Goal: Complete application form

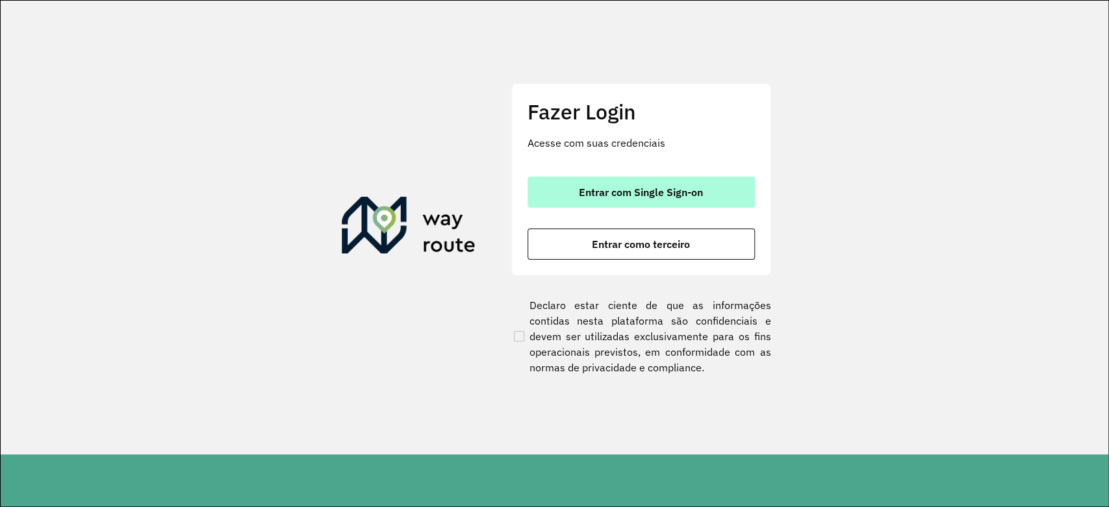
click at [655, 195] on span "Entrar com Single Sign-on" at bounding box center [641, 192] width 124 height 10
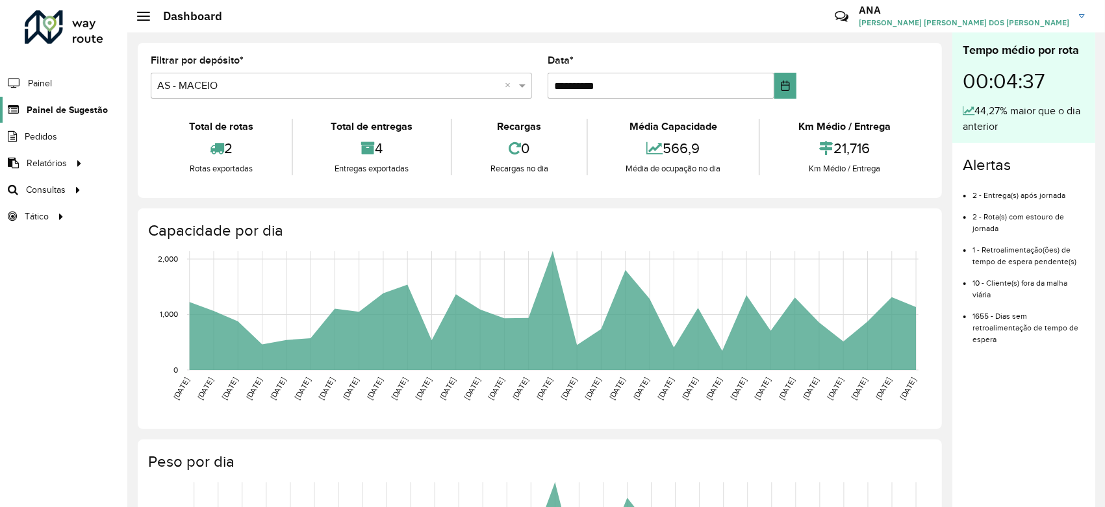
click at [77, 110] on span "Painel de Sugestão" at bounding box center [67, 110] width 81 height 14
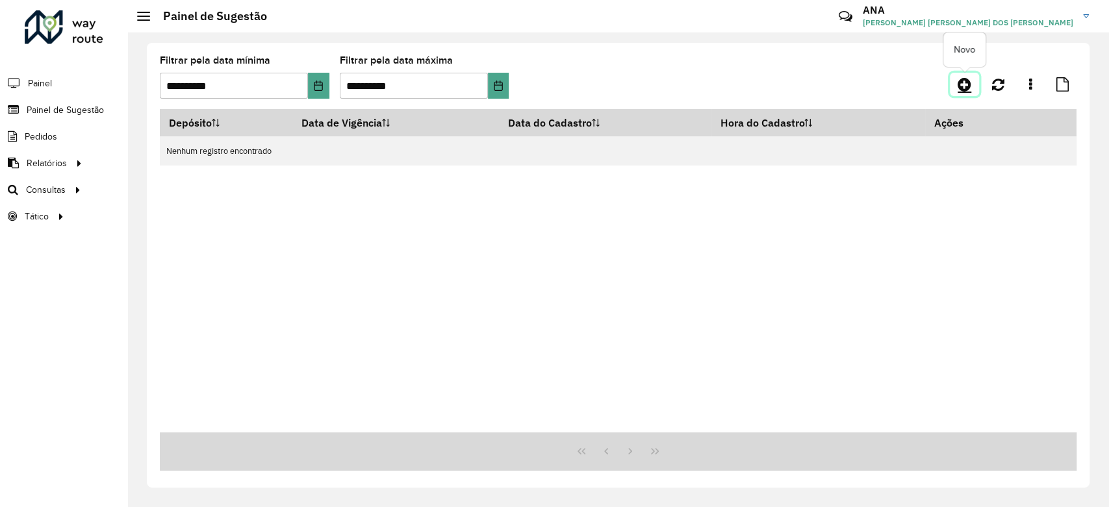
click at [959, 73] on link at bounding box center [964, 84] width 29 height 23
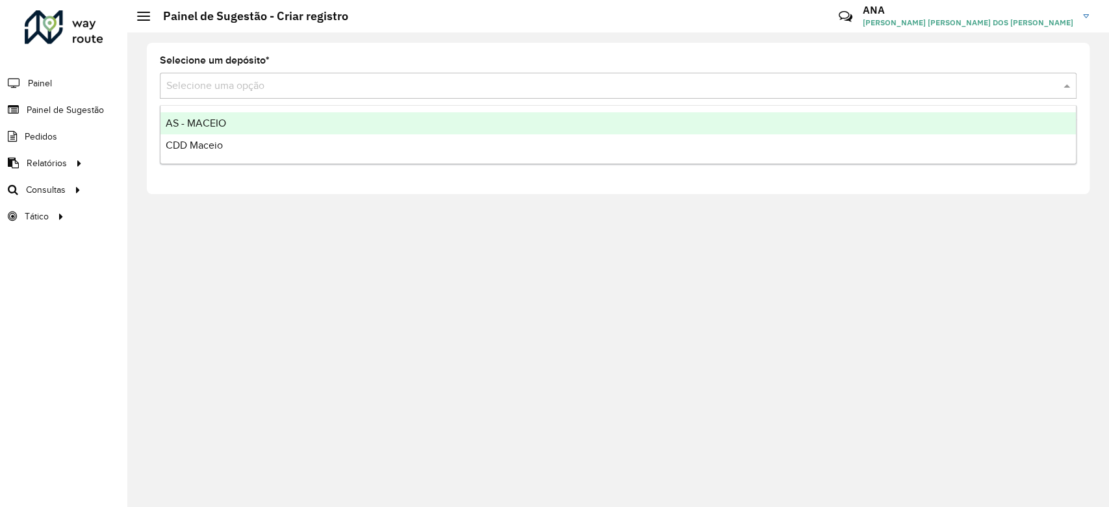
click at [228, 91] on input "text" at bounding box center [604, 87] width 877 height 16
click at [229, 126] on div "AS - MACEIO" at bounding box center [617, 123] width 915 height 22
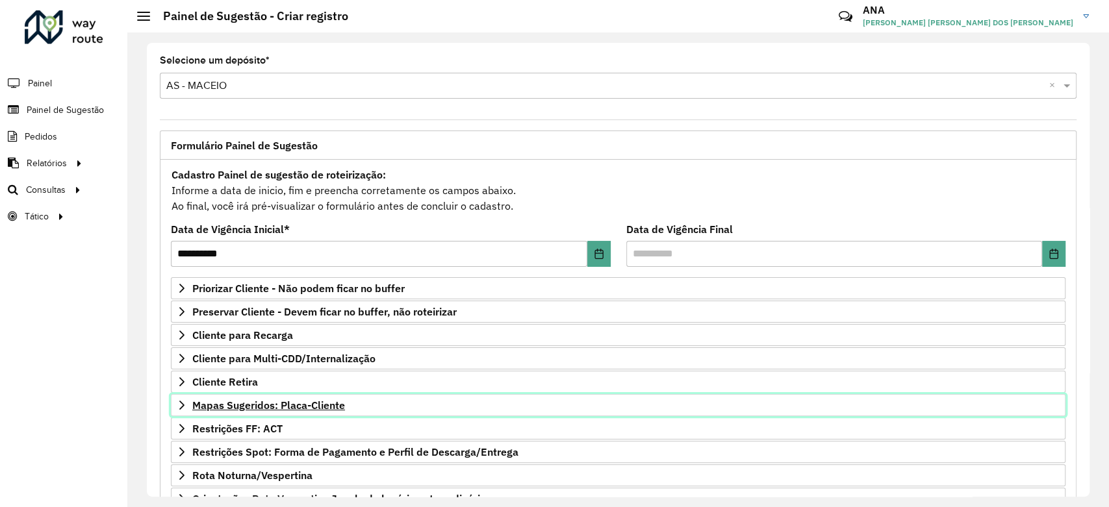
drag, startPoint x: 327, startPoint y: 399, endPoint x: 303, endPoint y: 401, distance: 24.2
click at [325, 400] on span "Mapas Sugeridos: Placa-Cliente" at bounding box center [268, 405] width 153 height 10
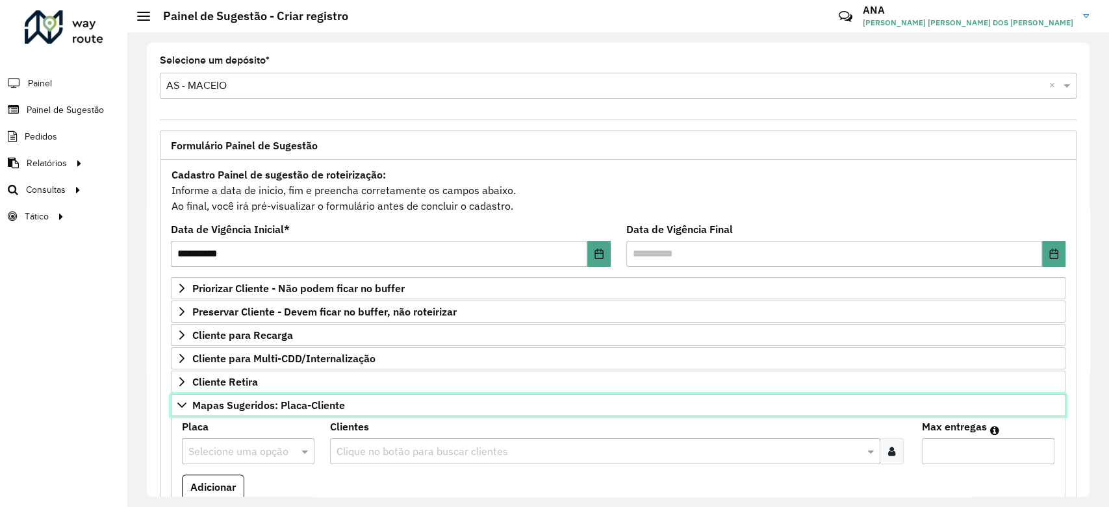
scroll to position [216, 0]
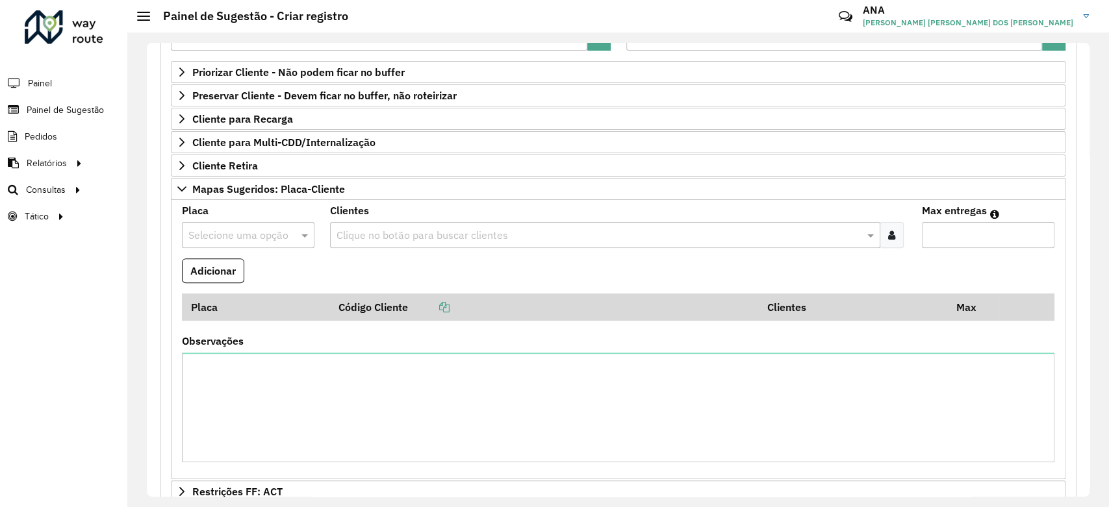
click at [413, 238] on input "text" at bounding box center [598, 236] width 531 height 16
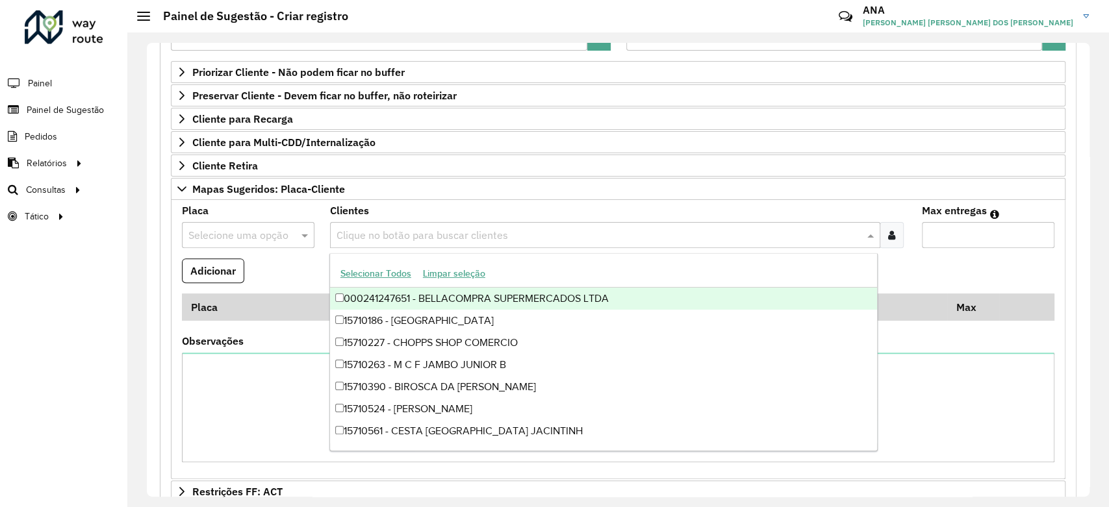
paste input "*****"
type input "*****"
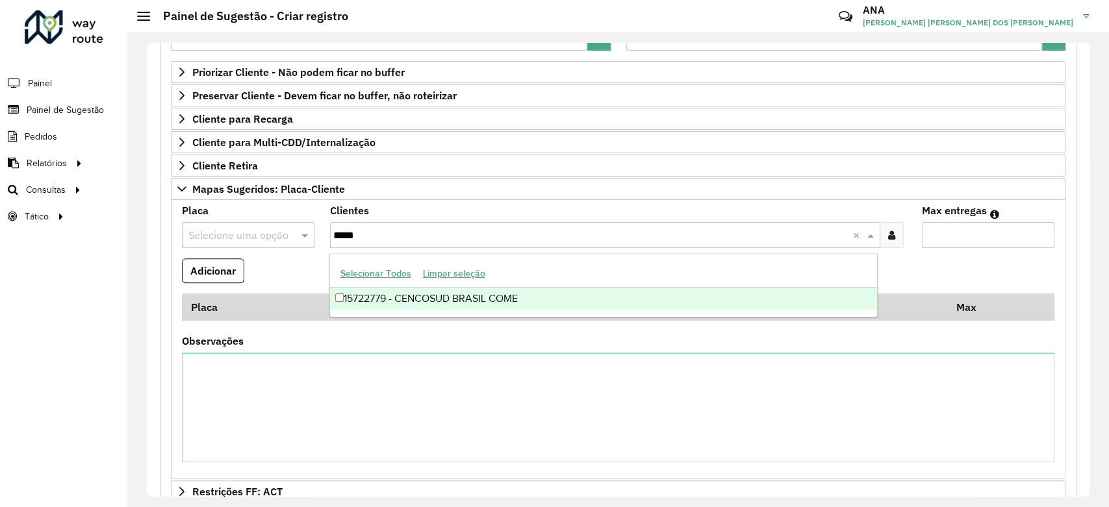
click at [431, 297] on div "15722779 - CENCOSUD BRASIL COME" at bounding box center [603, 299] width 547 height 22
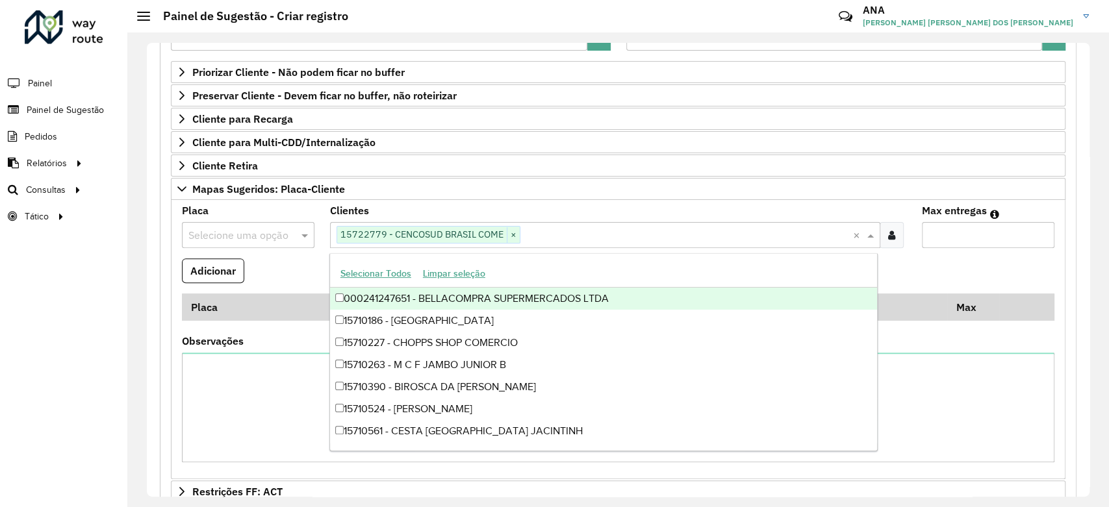
click at [247, 228] on input "text" at bounding box center [235, 236] width 94 height 16
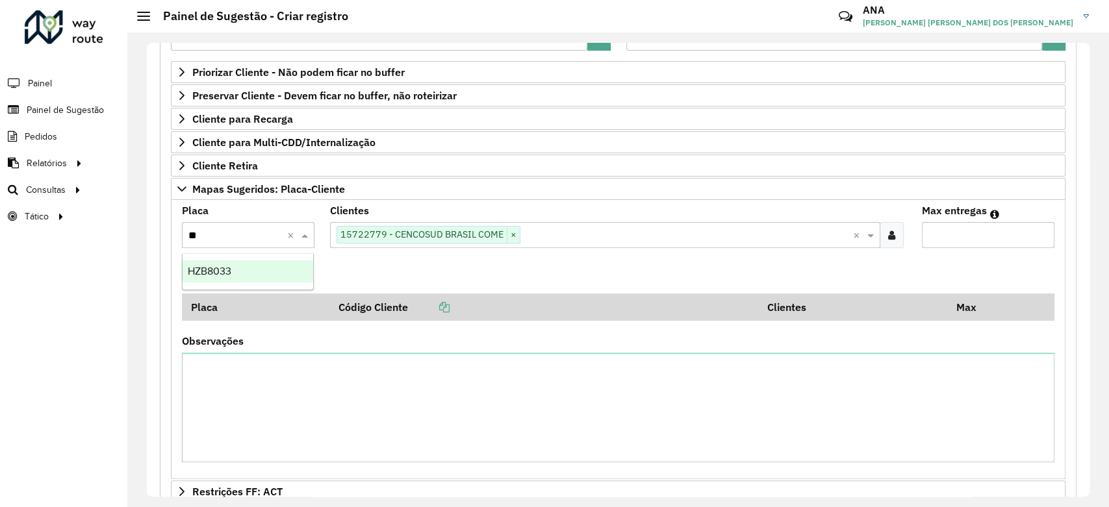
type input "***"
click at [258, 278] on div "HZB8033" at bounding box center [248, 271] width 131 height 22
click at [953, 236] on input "Max entregas" at bounding box center [988, 235] width 132 height 26
type input "*"
click at [212, 270] on button "Adicionar" at bounding box center [213, 270] width 62 height 25
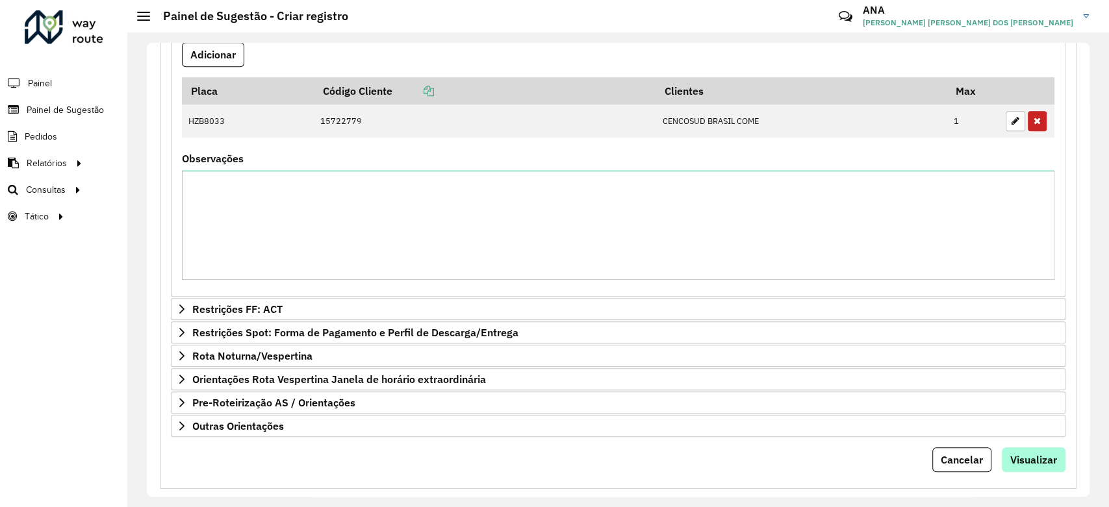
scroll to position [451, 0]
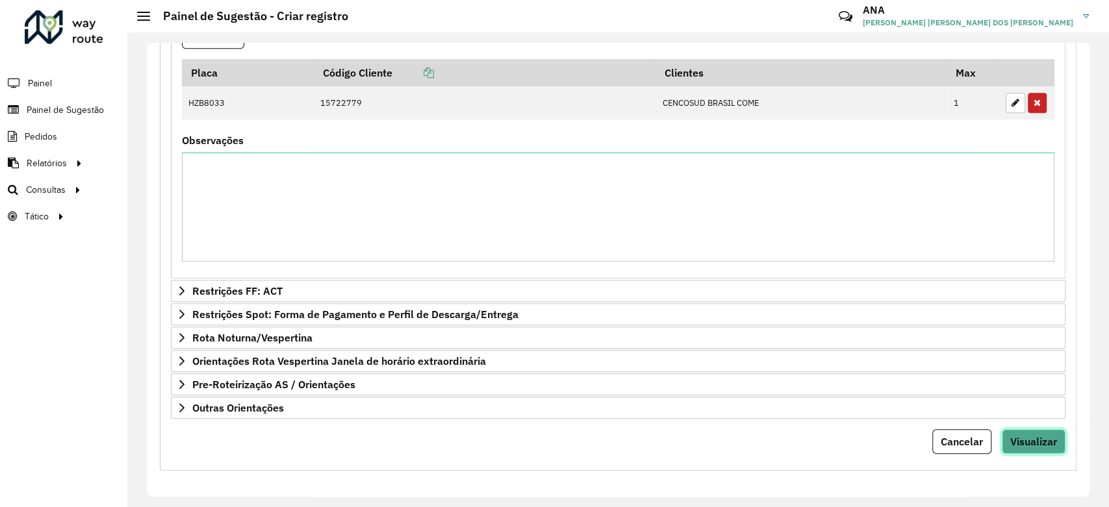
click at [1039, 435] on span "Visualizar" at bounding box center [1033, 441] width 47 height 13
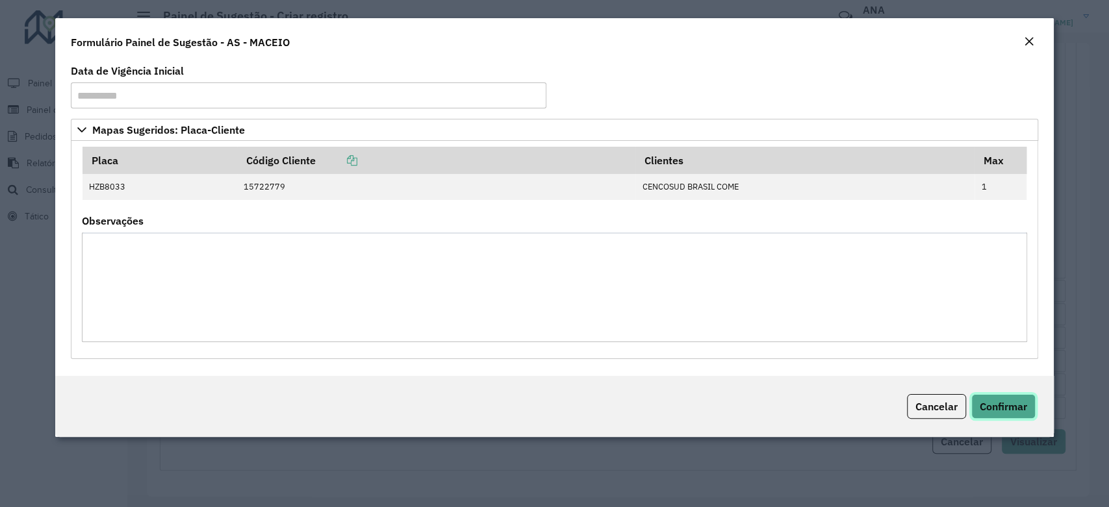
click at [1026, 407] on button "Confirmar" at bounding box center [1003, 406] width 64 height 25
